Goal: Find specific page/section: Find specific page/section

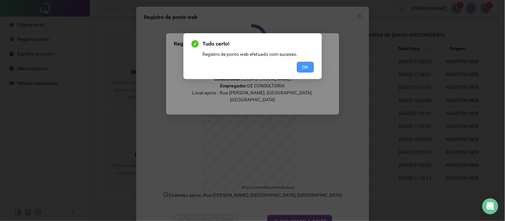
click at [304, 64] on span "OK" at bounding box center [305, 67] width 6 height 7
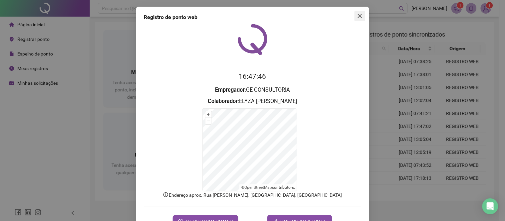
click at [354, 17] on span "Close" at bounding box center [359, 15] width 11 height 5
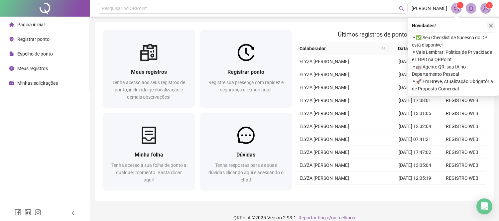
click at [488, 27] on button "button" at bounding box center [491, 26] width 8 height 8
